Goal: Task Accomplishment & Management: Complete application form

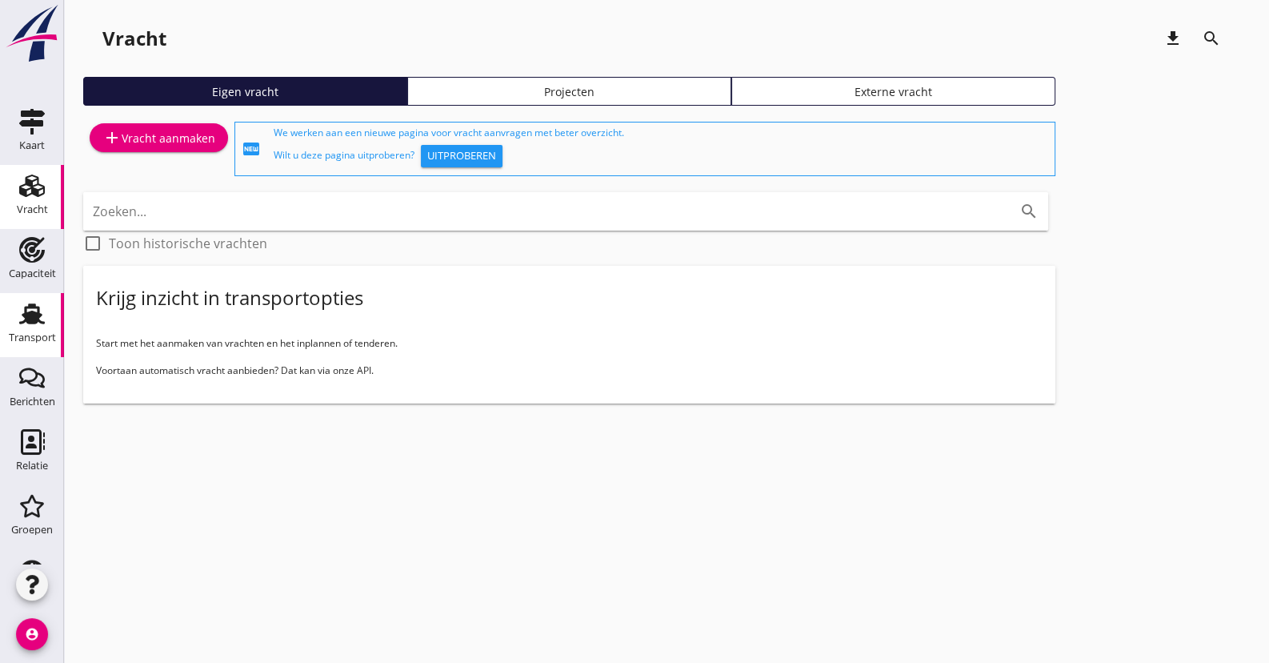
click at [26, 309] on icon "Transport" at bounding box center [32, 314] width 26 height 26
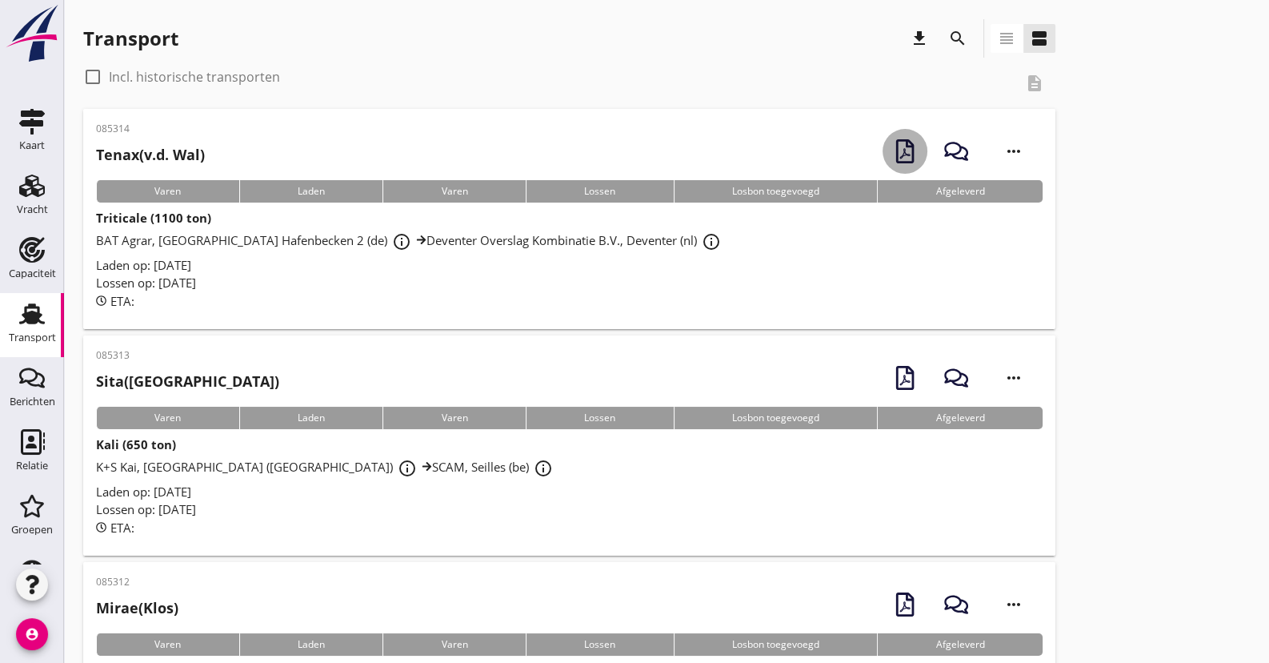
click at [815, 147] on icon "button" at bounding box center [905, 151] width 24 height 24
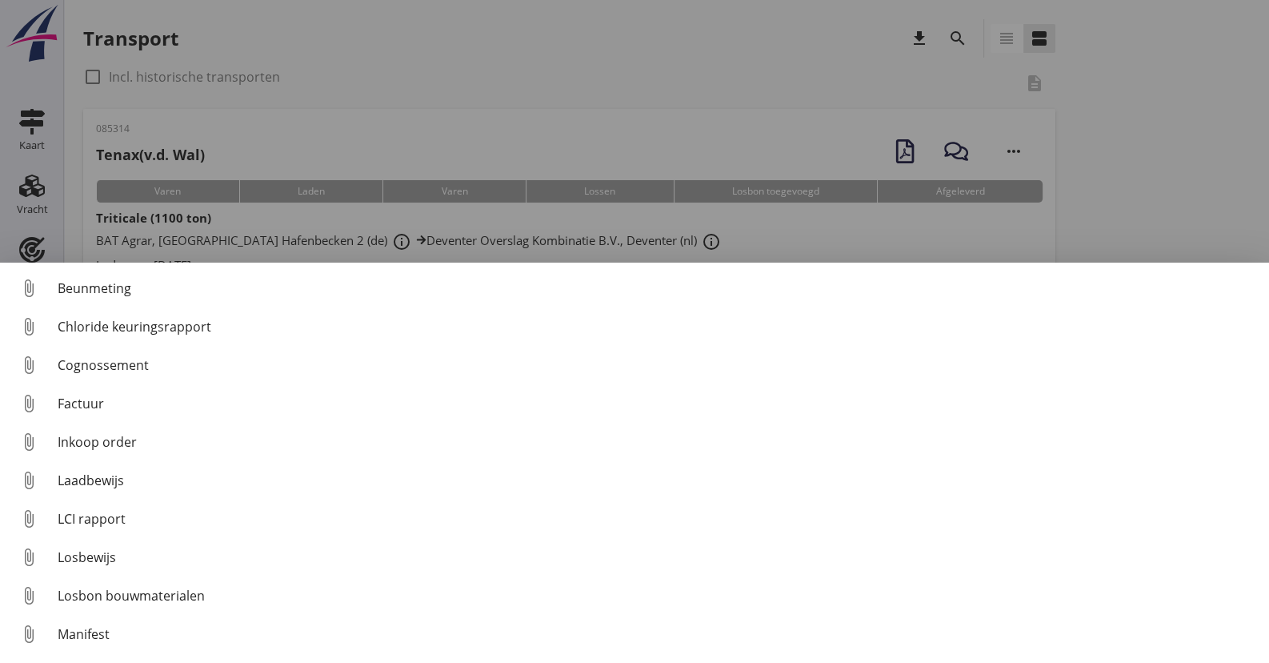
click at [685, 50] on div at bounding box center [634, 331] width 1269 height 663
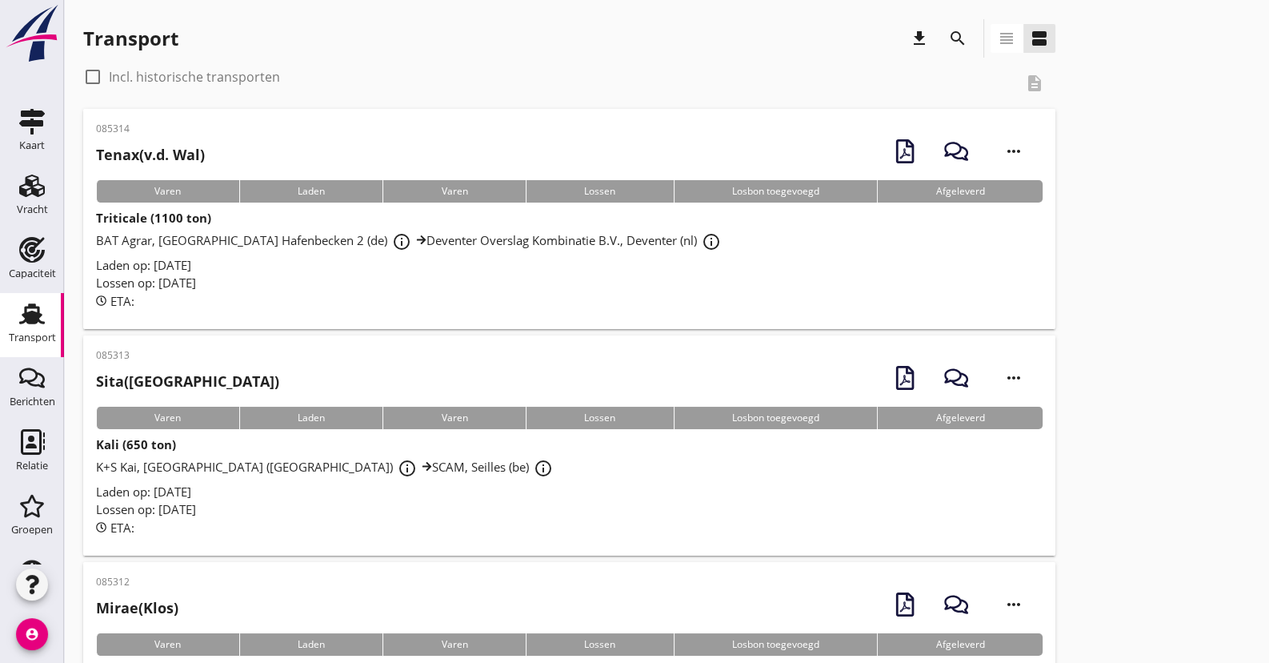
click at [178, 219] on strong "Triticale (1100 ton)" at bounding box center [153, 218] width 115 height 16
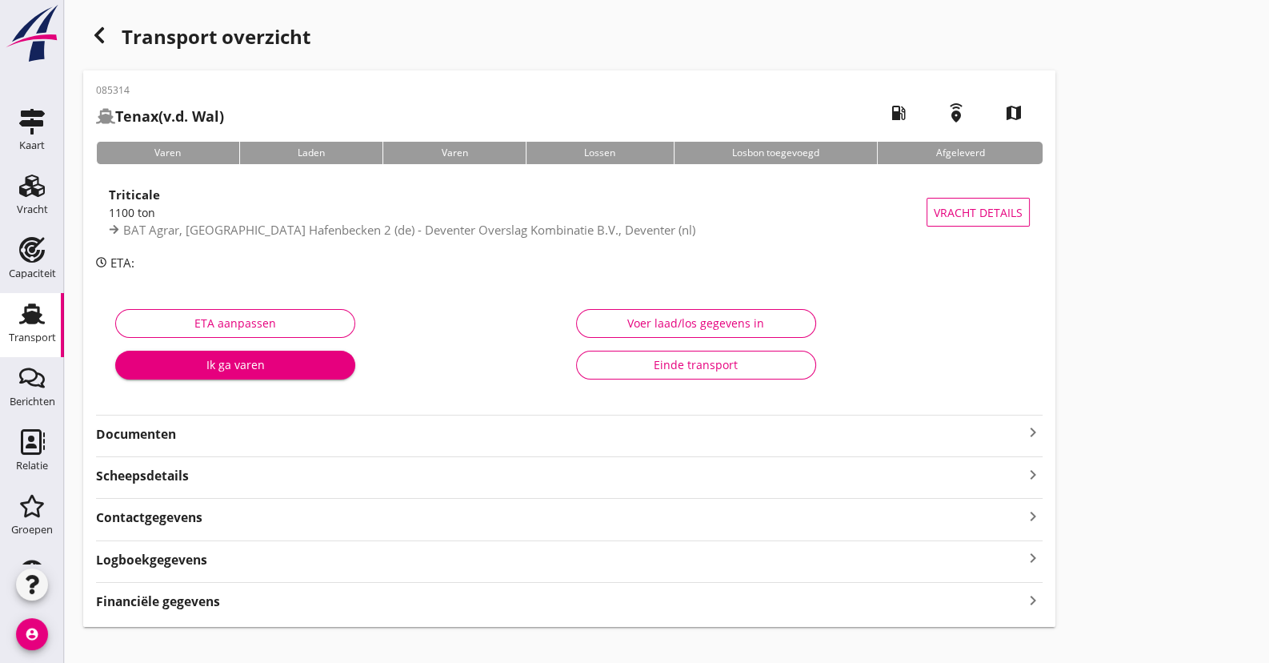
click at [178, 219] on div "1100 ton" at bounding box center [518, 212] width 818 height 17
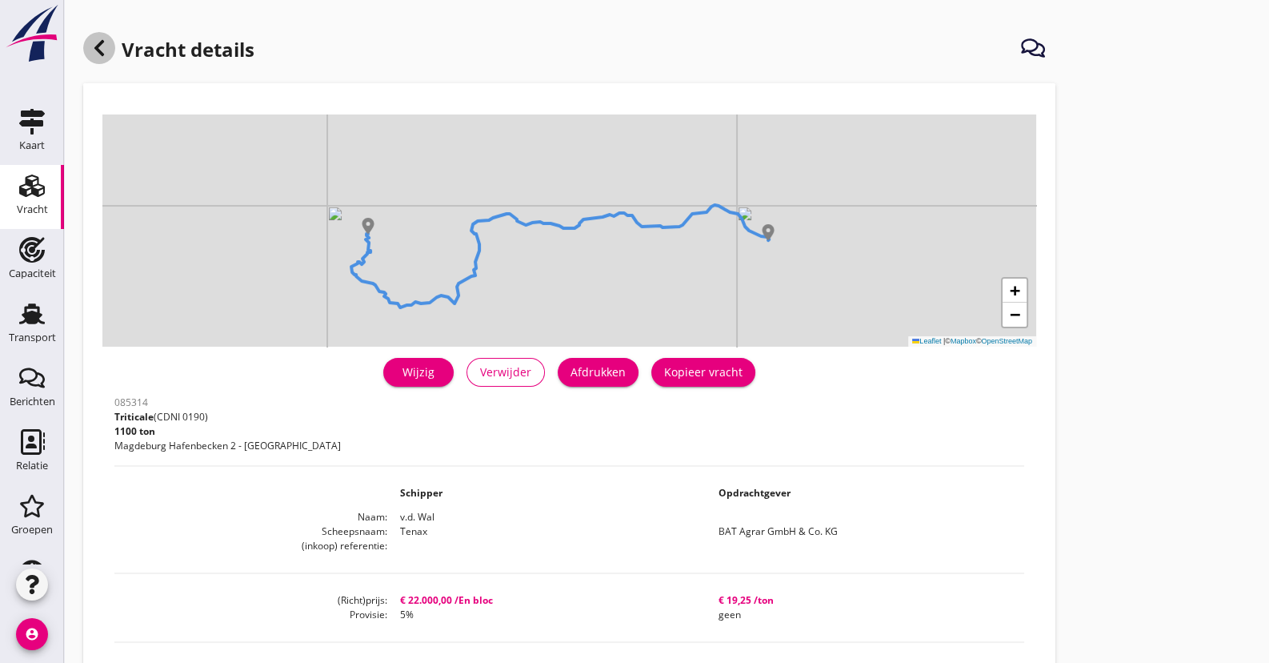
click at [100, 46] on icon at bounding box center [99, 47] width 19 height 19
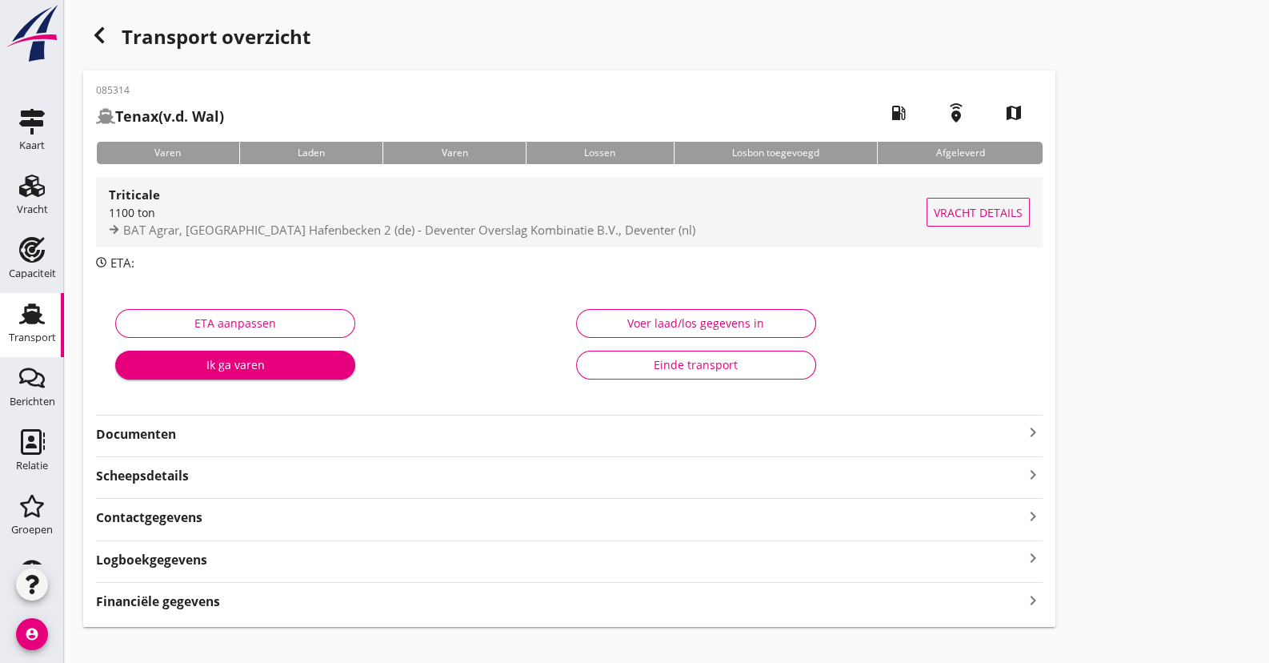
click at [146, 215] on div "1100 ton" at bounding box center [518, 212] width 818 height 17
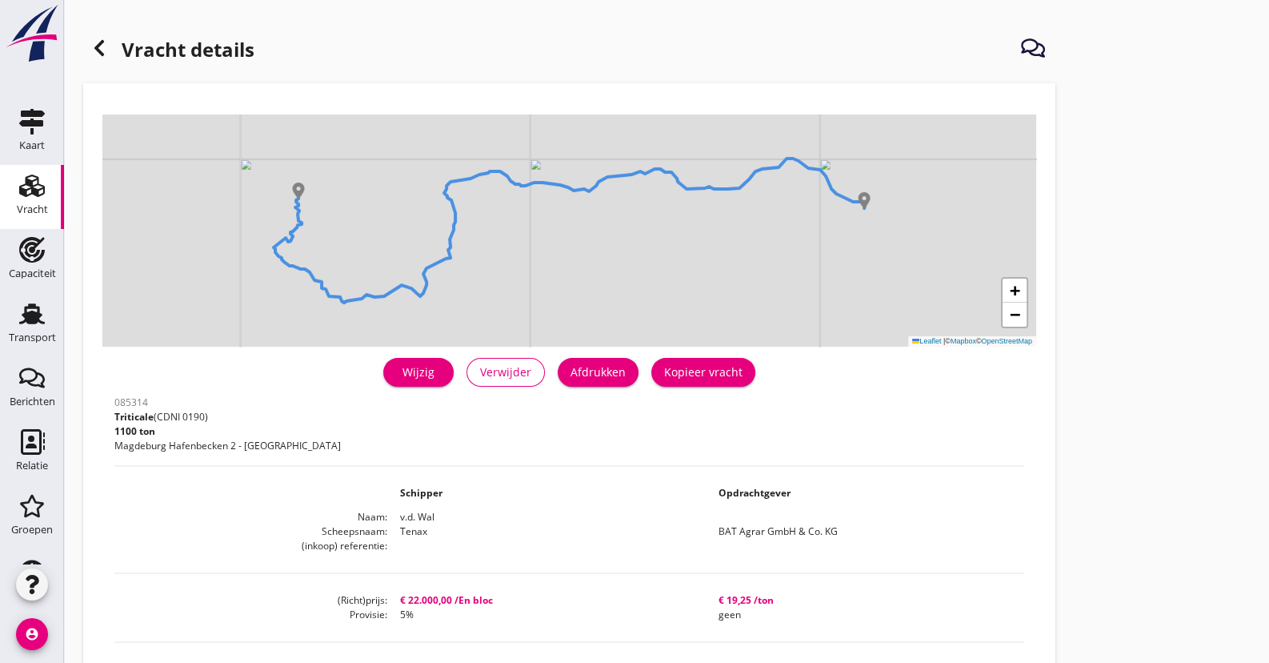
click at [416, 375] on div "Wijzig" at bounding box center [418, 371] width 45 height 17
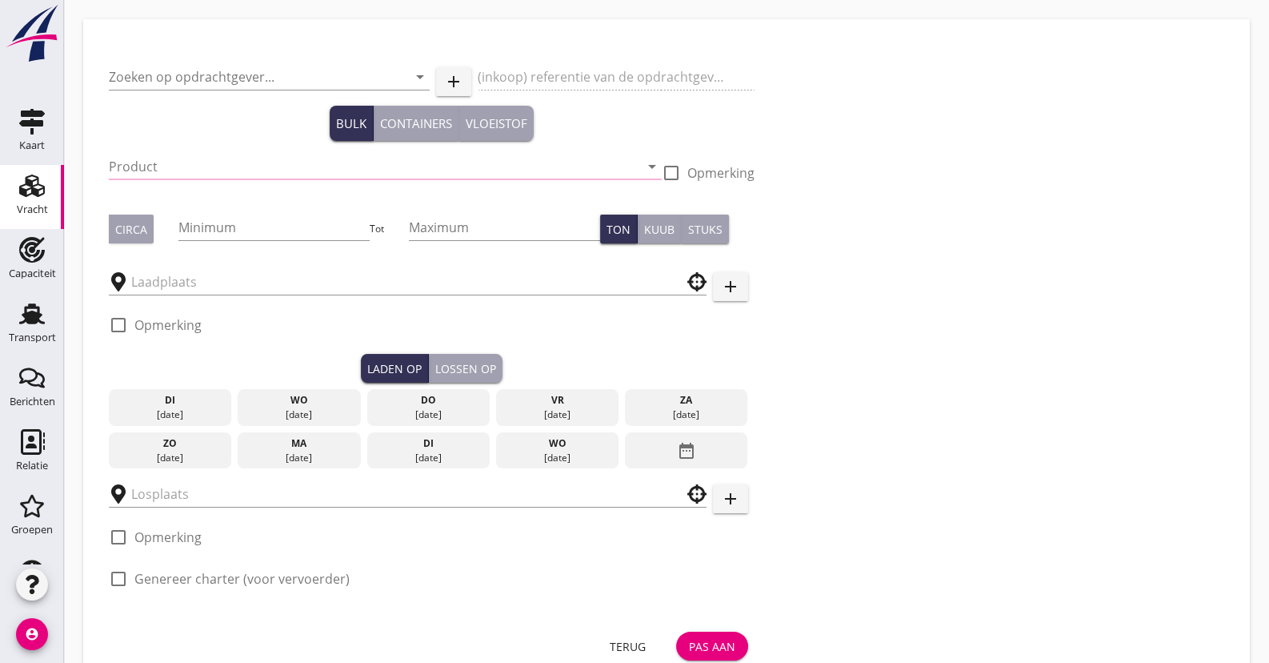
type input "BAT Agrar GmbH & Co. KG"
type input "Triticale (0190)"
type input "1100"
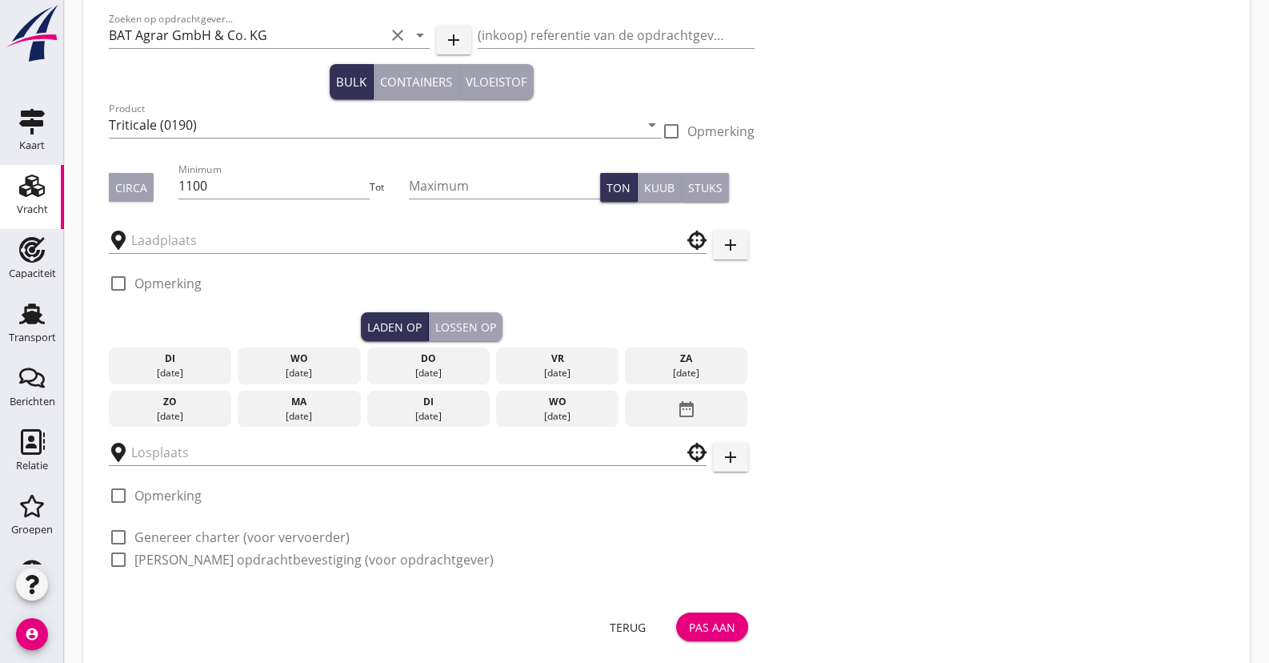
type input "Deventer Overslag Kombinatie B.V."
type input "BAT Agrar"
checkbox input "true"
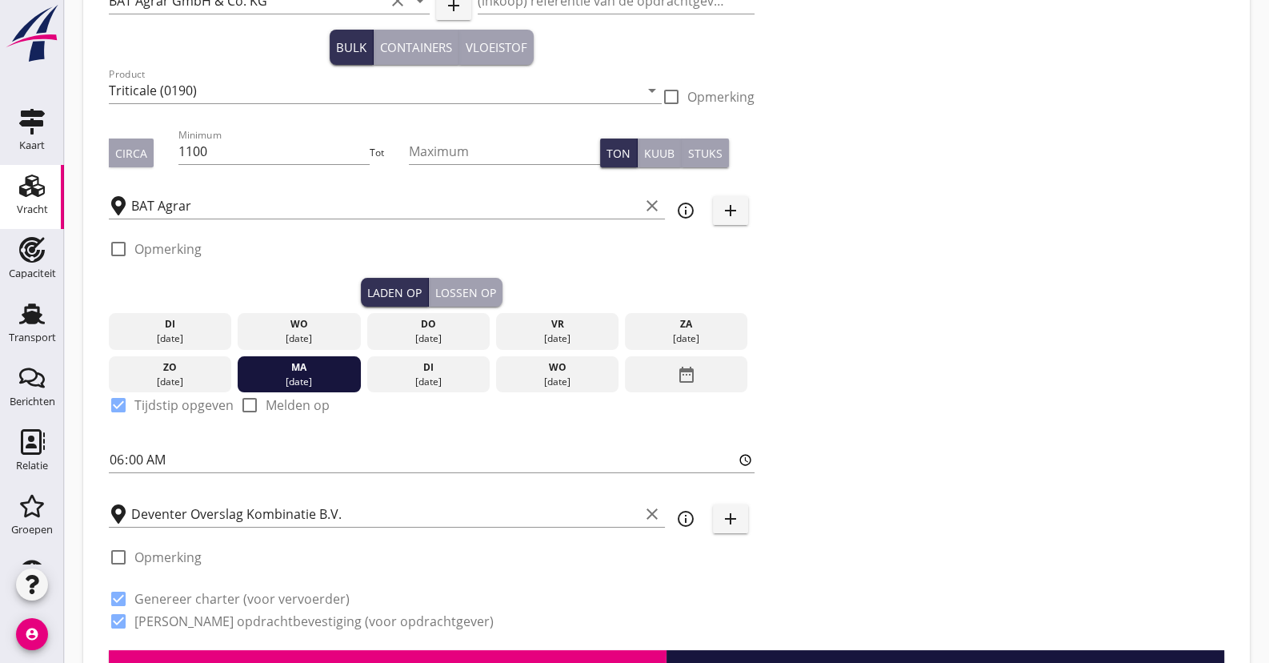
type input "22000"
checkbox input "false"
radio input "false"
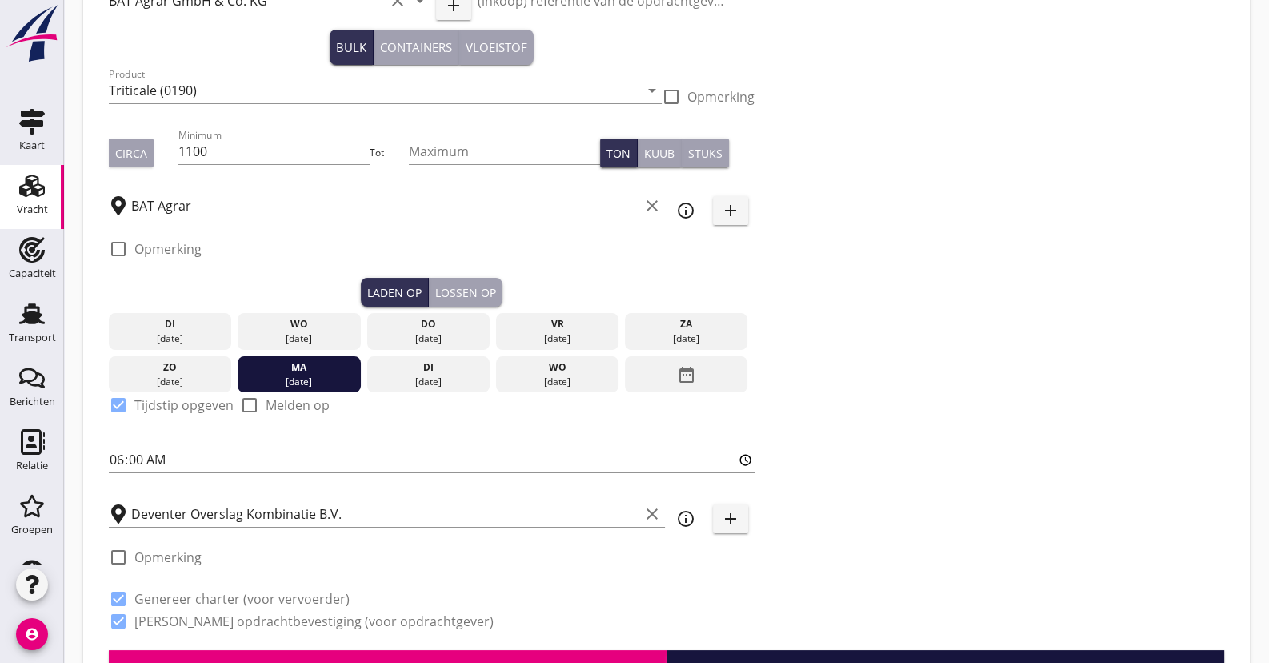
checkbox input "true"
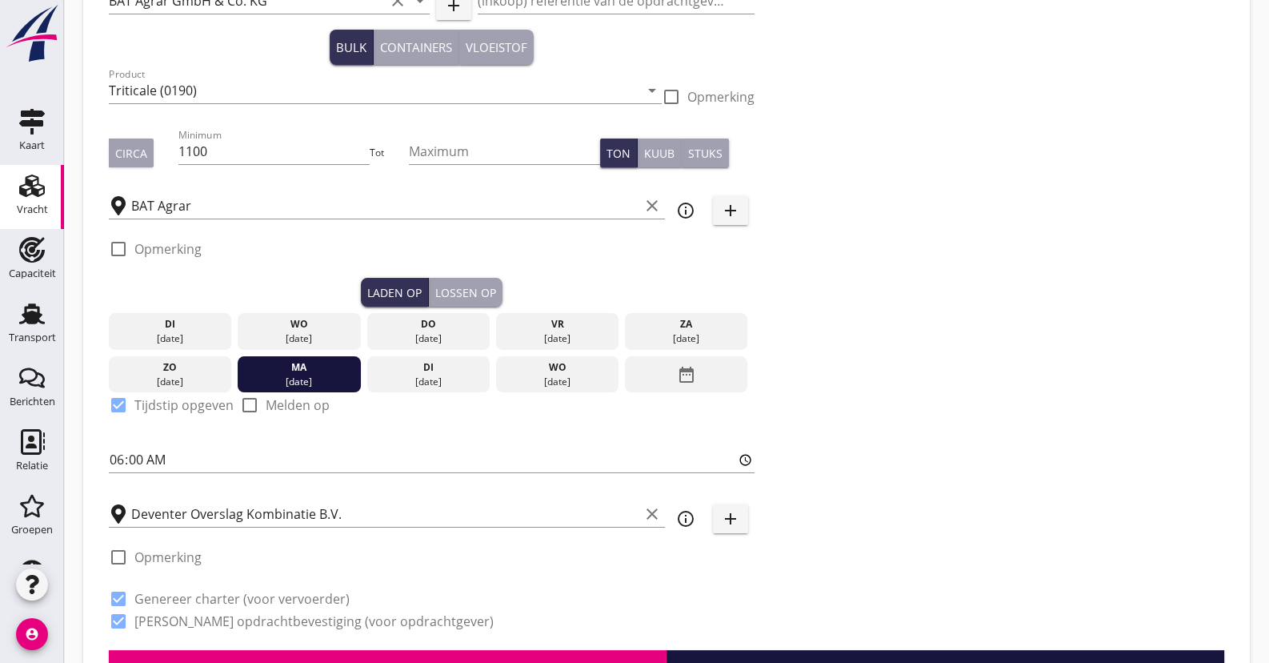
checkbox input "true"
type input "2"
radio input "false"
radio input "true"
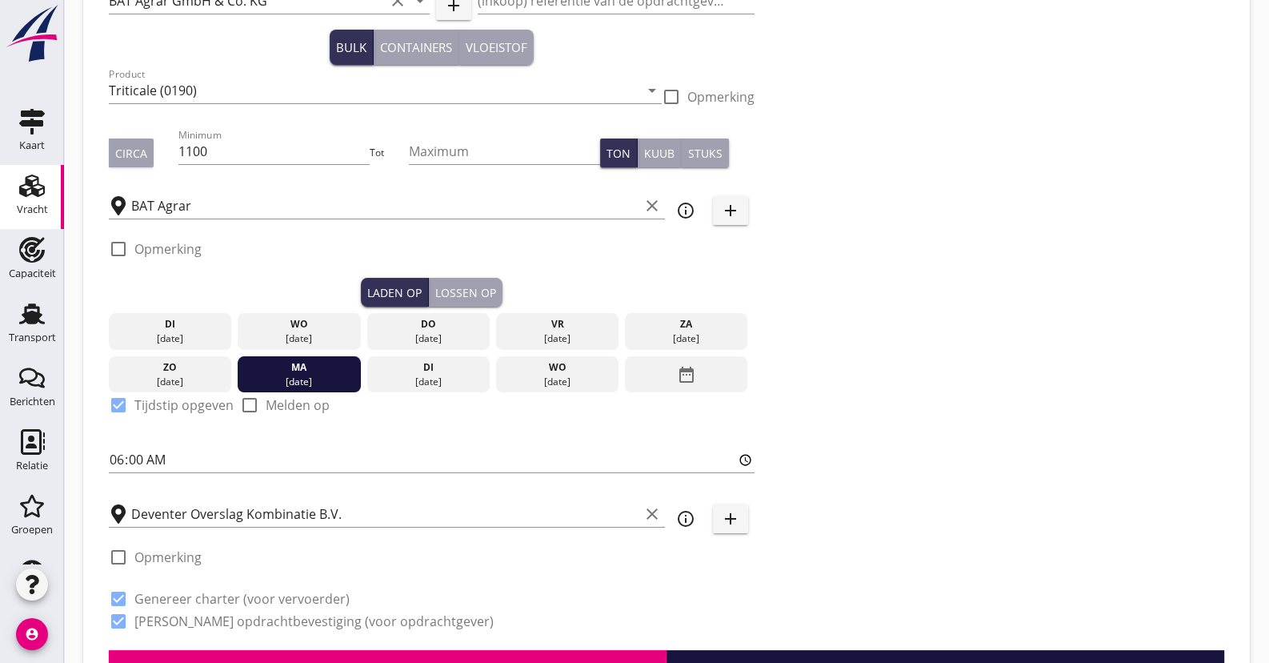
type input "5"
type input "19.25"
checkbox input "false"
radio input "false"
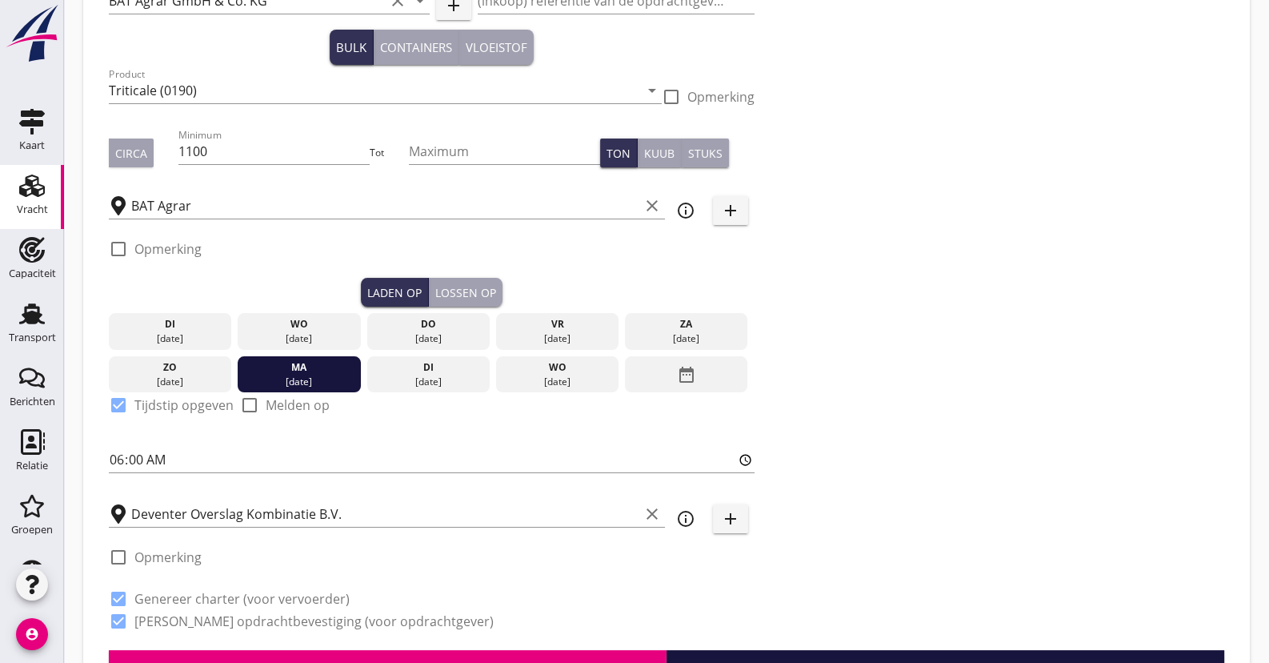
radio input "false"
checkbox input "true"
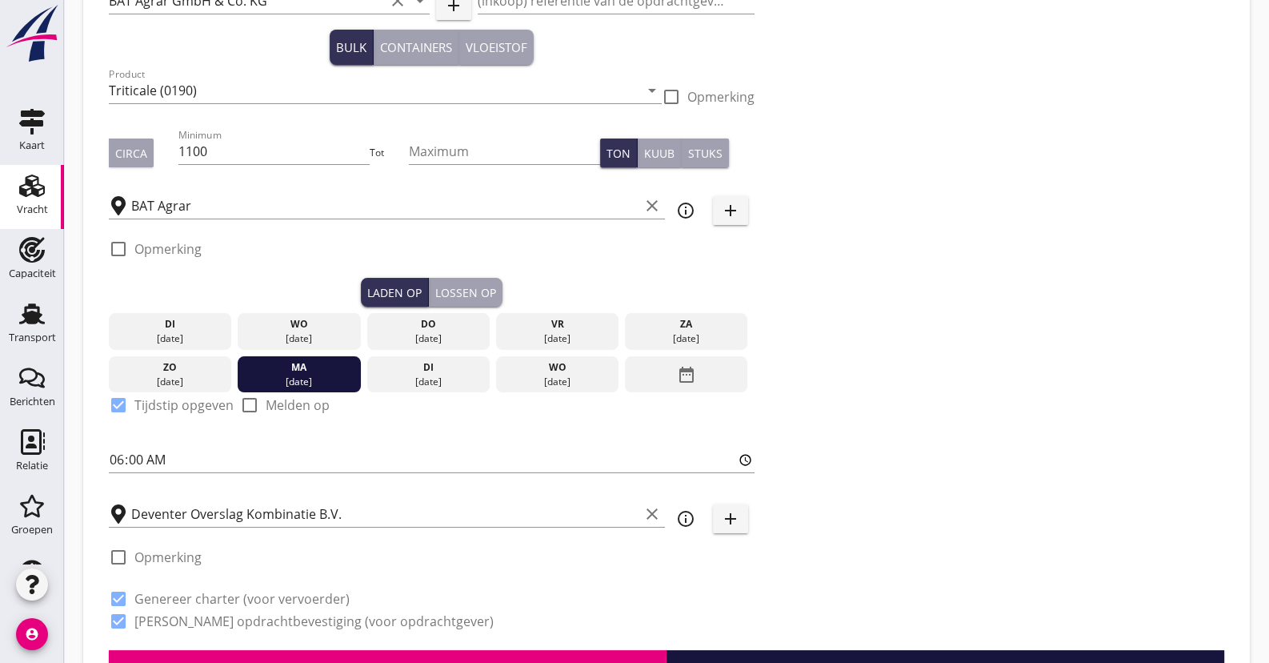
checkbox input "true"
type input "2"
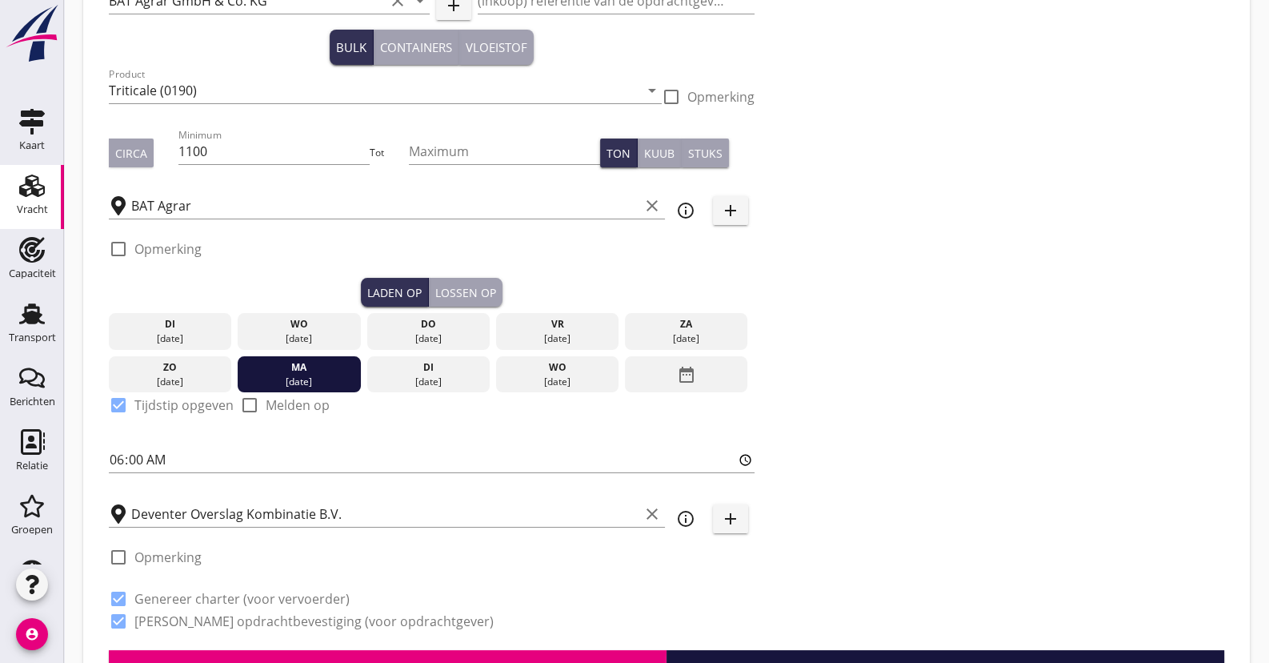
radio input "false"
radio input "true"
type input "21"
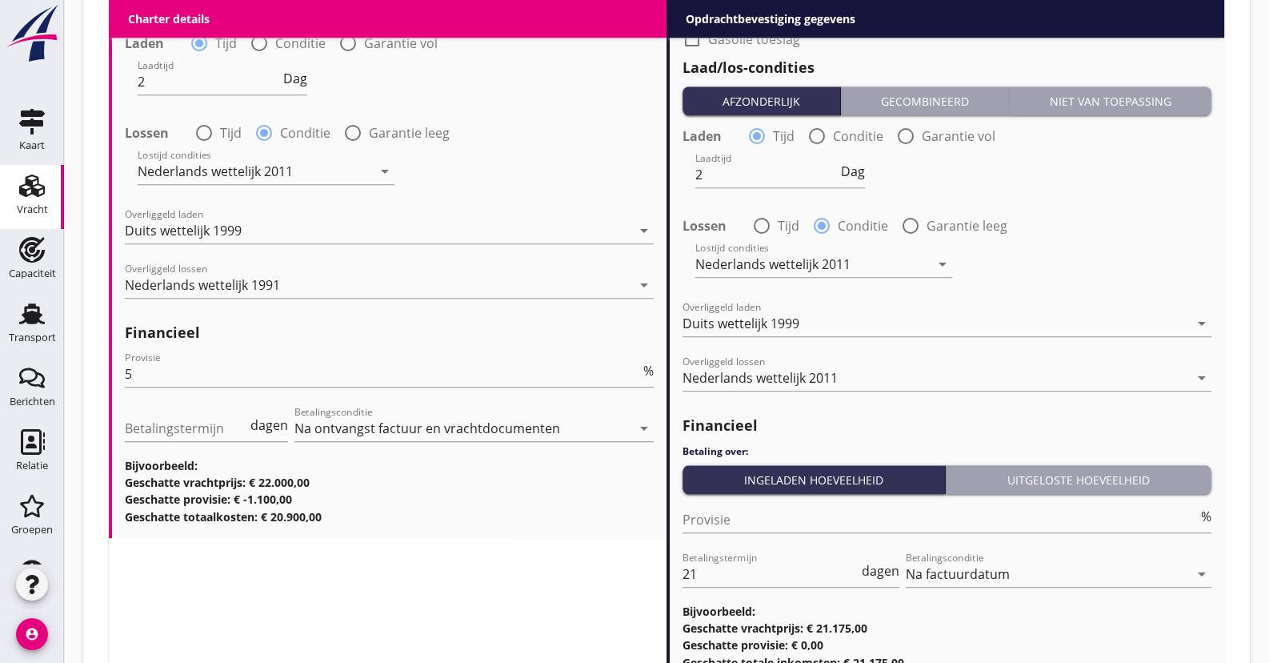
scroll to position [2059, 0]
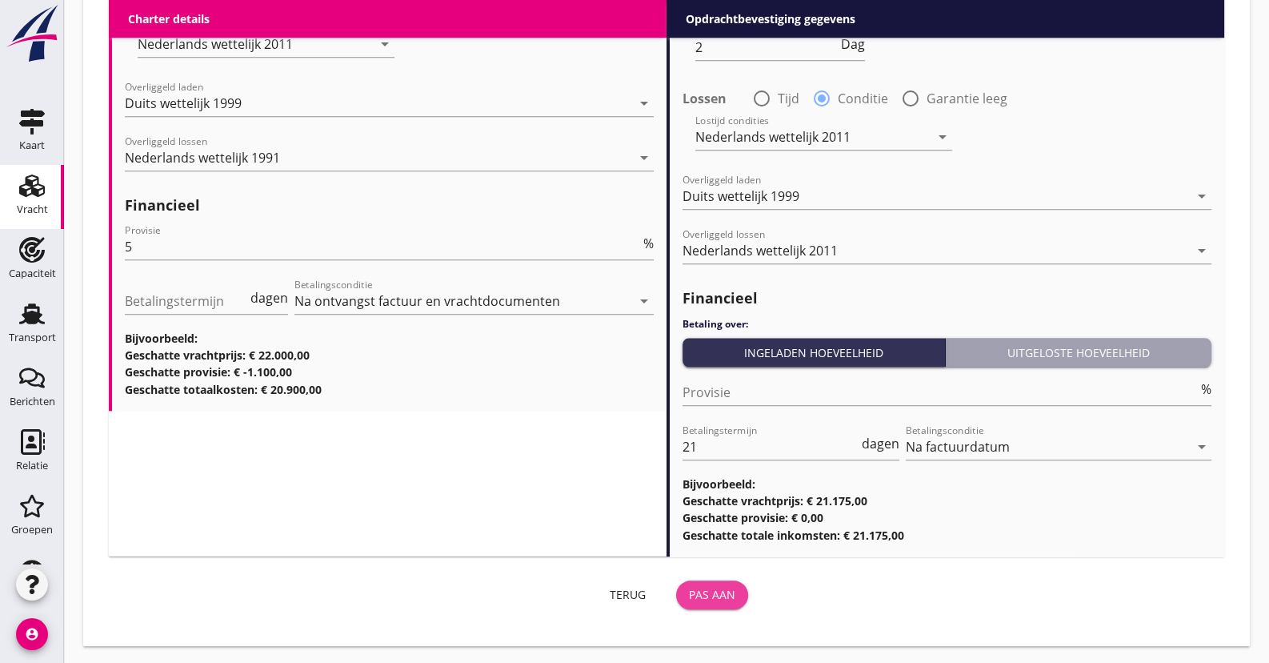
click at [712, 551] on div "Pas aan" at bounding box center [712, 594] width 46 height 17
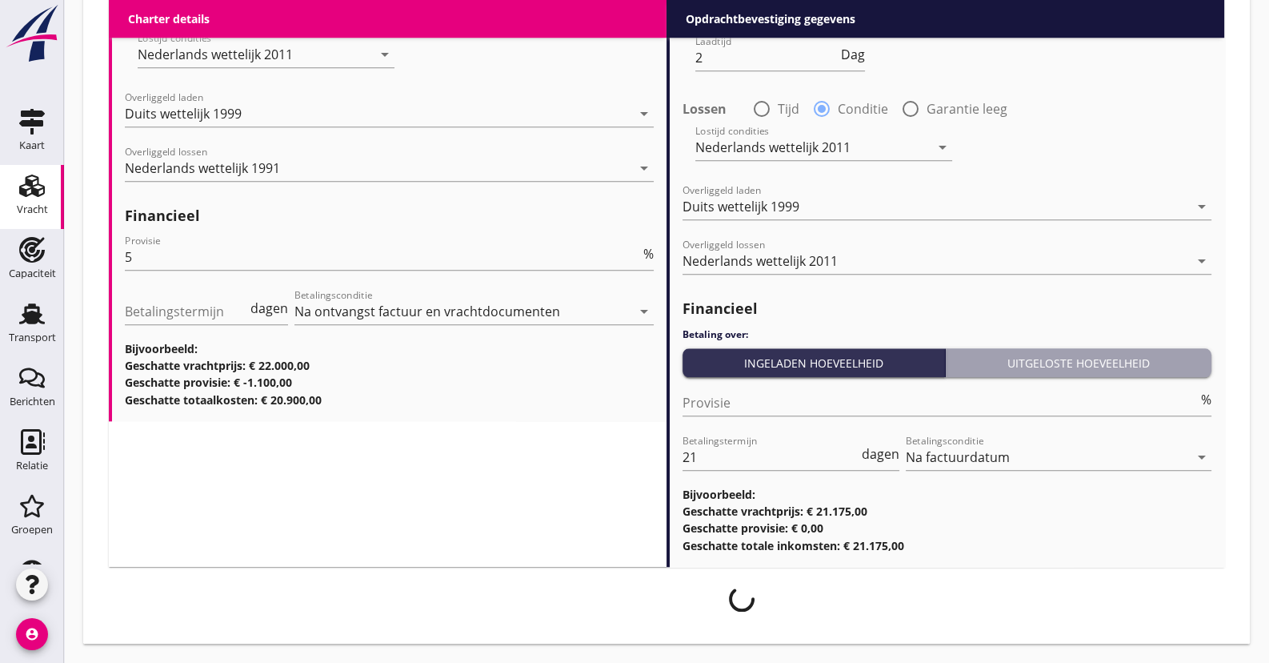
scroll to position [2046, 0]
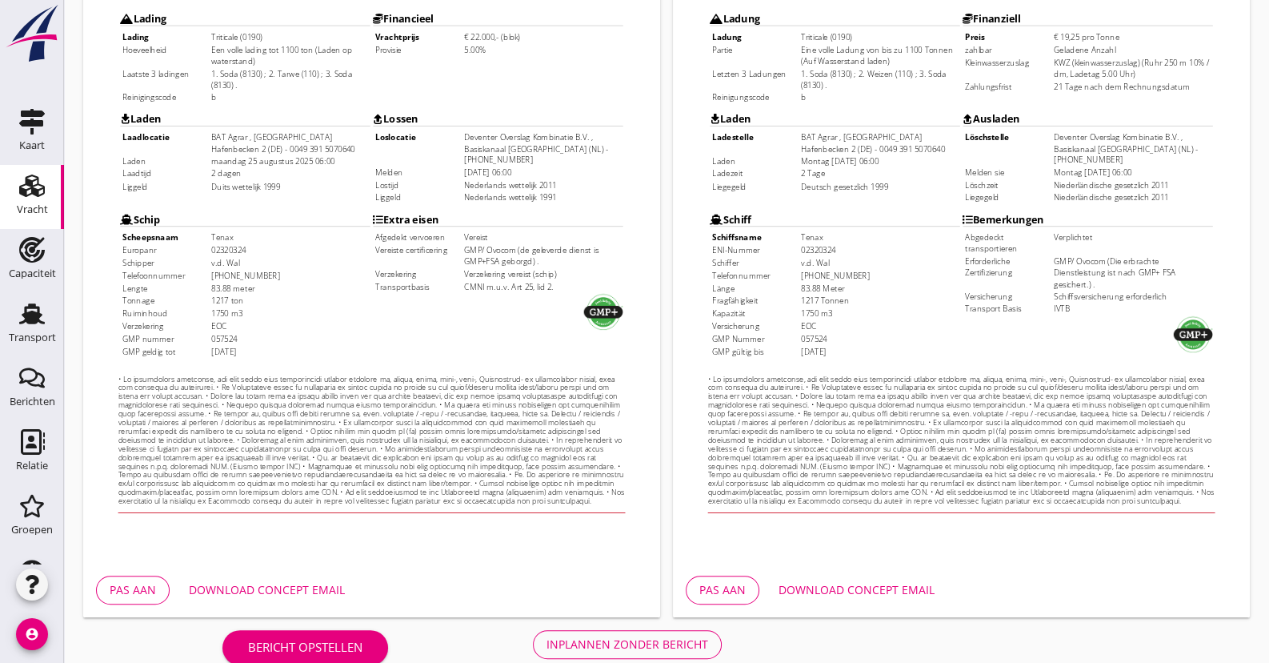
scroll to position [439, 0]
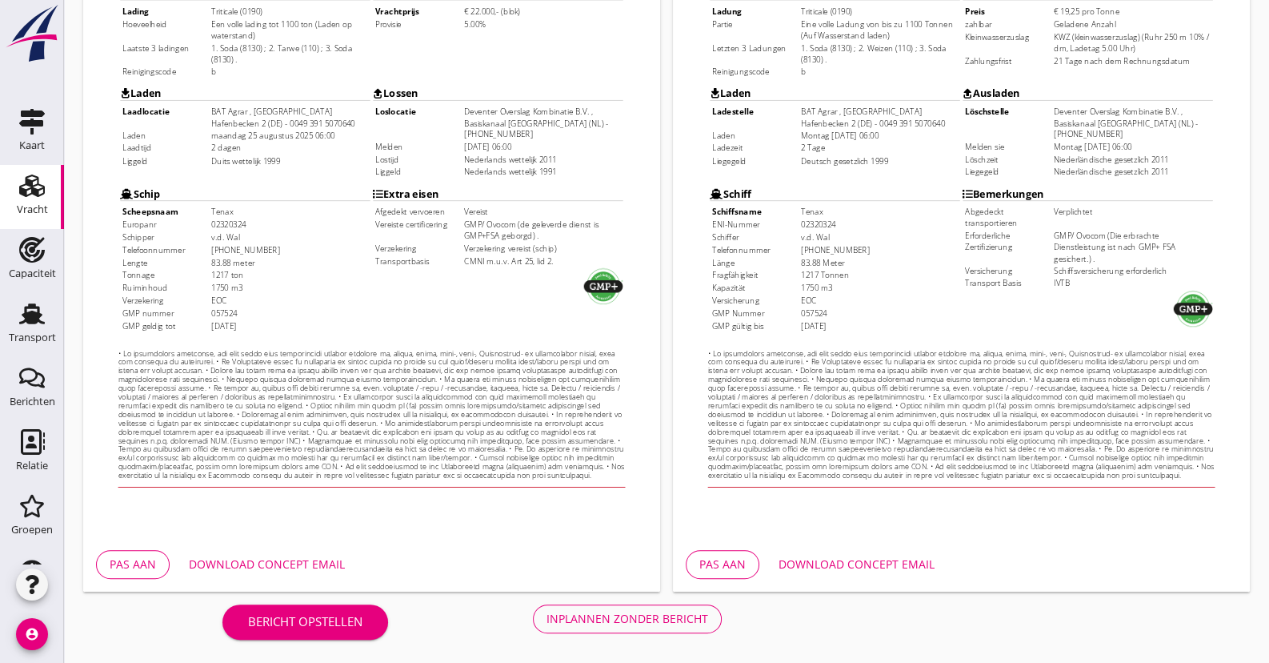
click at [297, 551] on div "Download concept email" at bounding box center [267, 563] width 156 height 17
click at [296, 551] on div "Download concept email" at bounding box center [267, 563] width 156 height 17
click at [312, 551] on div "Download concept email" at bounding box center [267, 563] width 156 height 17
drag, startPoint x: 936, startPoint y: 300, endPoint x: 1143, endPoint y: 89, distance: 296.0
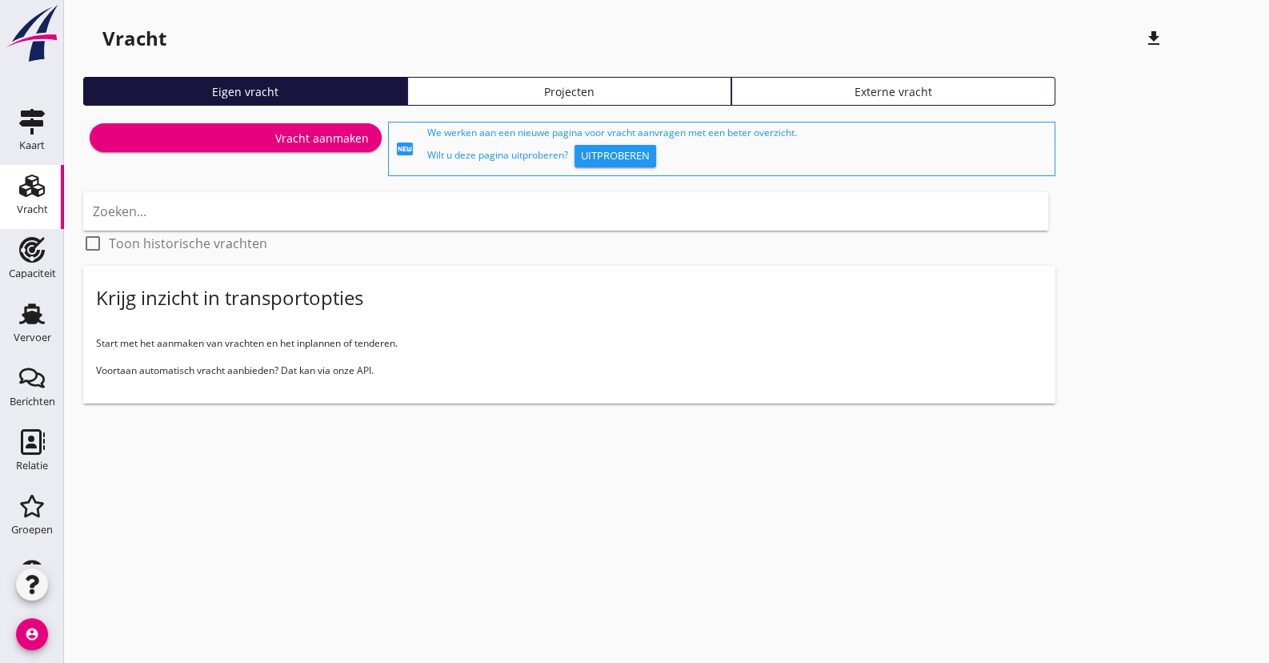
click at [1147, 46] on icon "downloaden" at bounding box center [1174, 38] width 58 height 19
click at [1087, 300] on div "toevoegen Vracht aanmaken fiber_new We werken aan een nieuwe pagina voor vracht…" at bounding box center [666, 267] width 1167 height 298
